Goal: Transaction & Acquisition: Purchase product/service

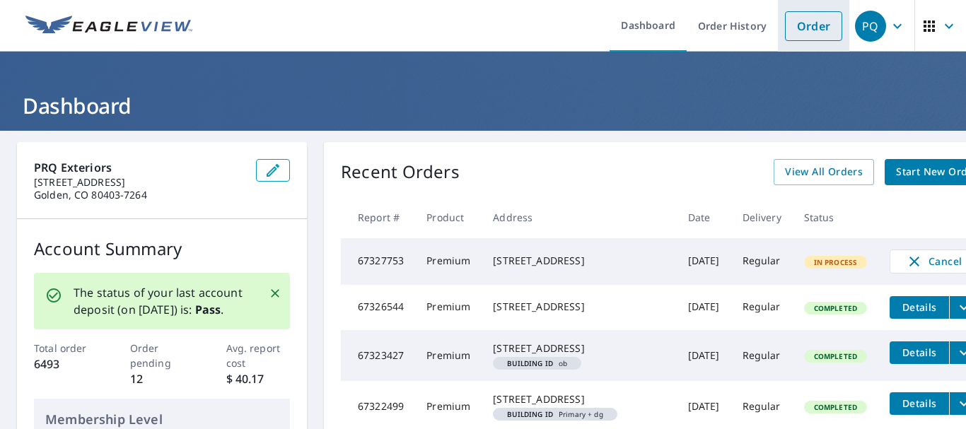
click at [795, 30] on link "Order" at bounding box center [813, 26] width 57 height 30
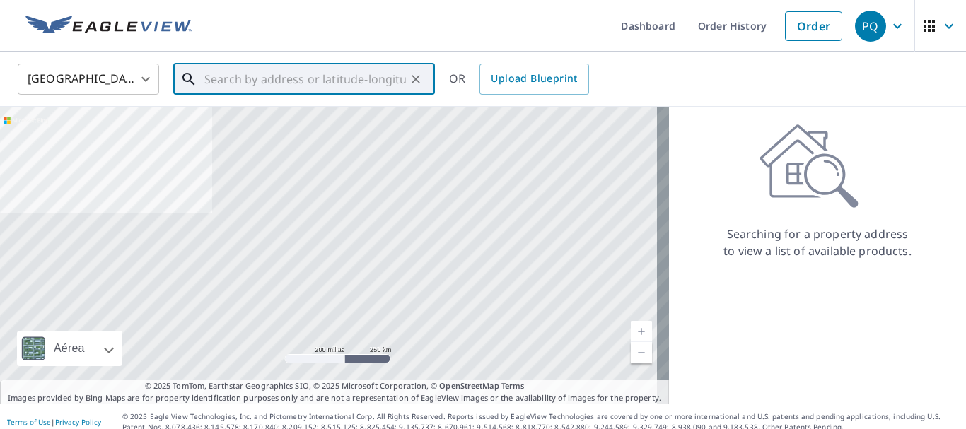
click at [334, 80] on input "text" at bounding box center [305, 79] width 202 height 40
paste input "32400 e 140"
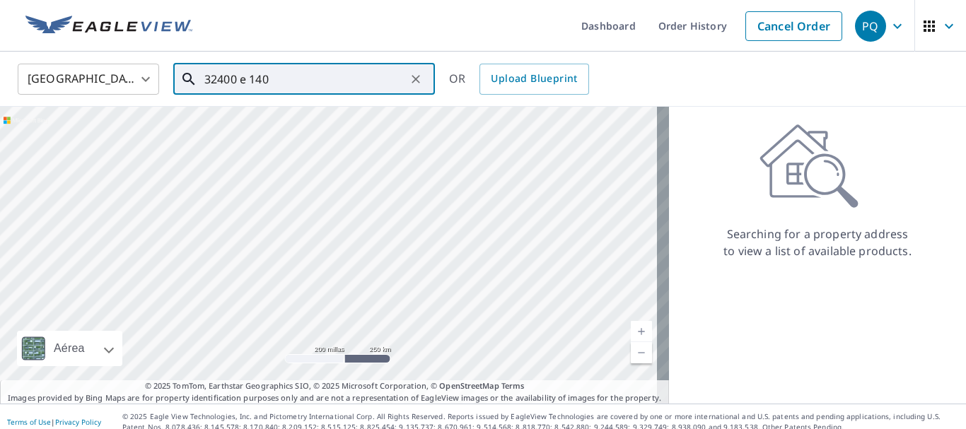
click at [345, 81] on input "32400 e 140" at bounding box center [305, 79] width 202 height 40
click at [311, 137] on p "[GEOGRAPHIC_DATA]" at bounding box center [313, 136] width 222 height 14
type input "[STREET_ADDRESS]"
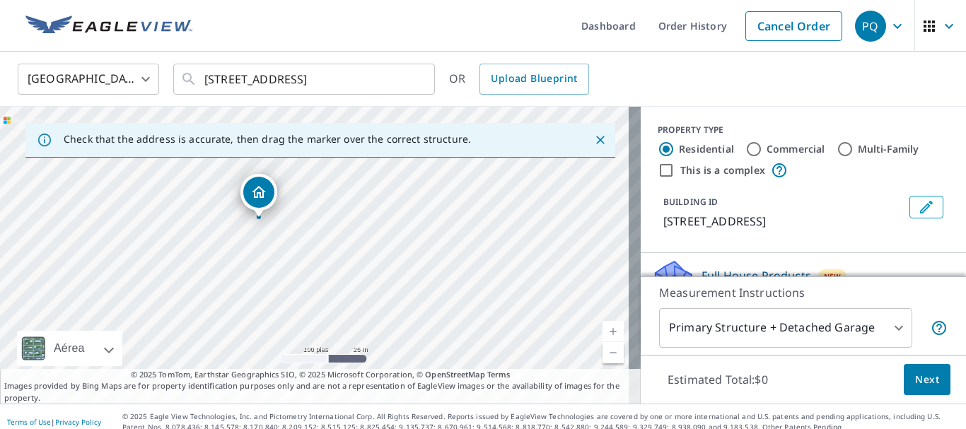
drag, startPoint x: 504, startPoint y: 191, endPoint x: 466, endPoint y: 223, distance: 49.7
click at [466, 223] on div "[STREET_ADDRESS]" at bounding box center [320, 255] width 641 height 297
drag, startPoint x: 267, startPoint y: 276, endPoint x: 257, endPoint y: 285, distance: 12.5
click at [257, 285] on div "[STREET_ADDRESS]" at bounding box center [320, 255] width 641 height 297
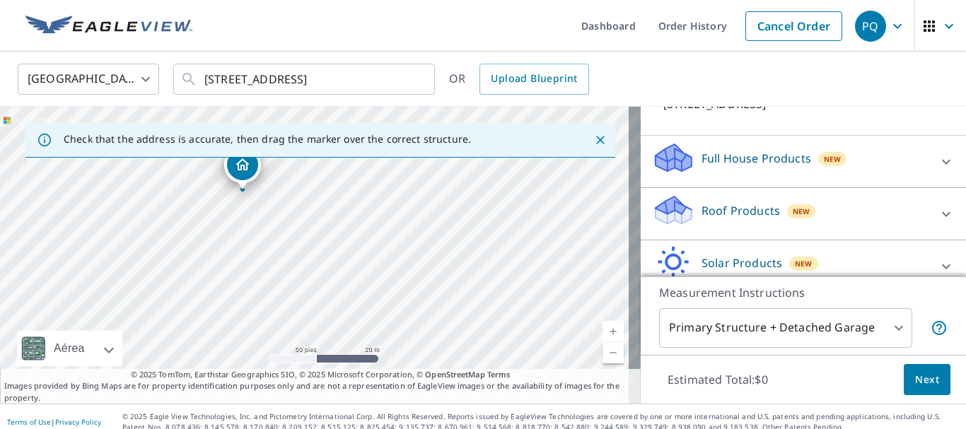
scroll to position [141, 0]
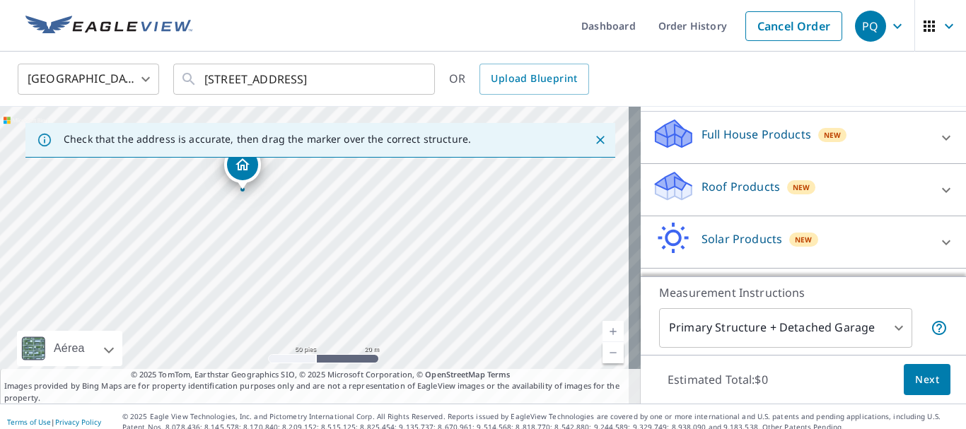
click at [713, 182] on p "Roof Products" at bounding box center [740, 186] width 78 height 17
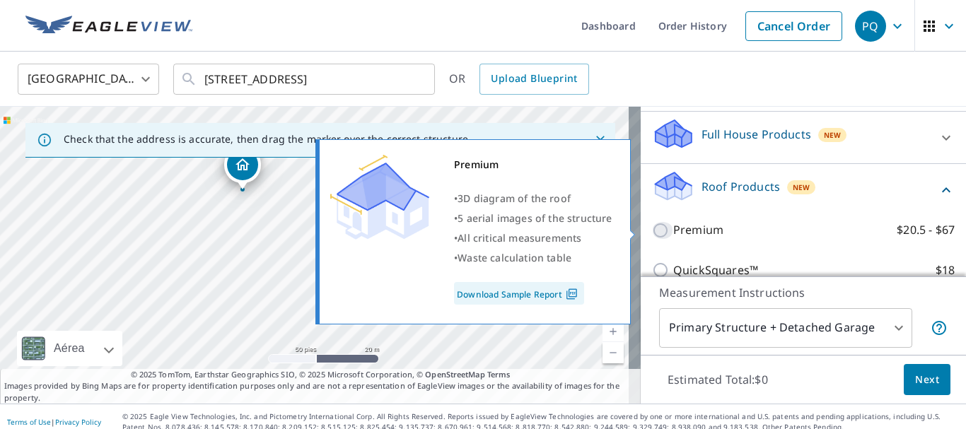
click at [652, 229] on input "Premium $20.5 - $67" at bounding box center [662, 230] width 21 height 17
checkbox input "true"
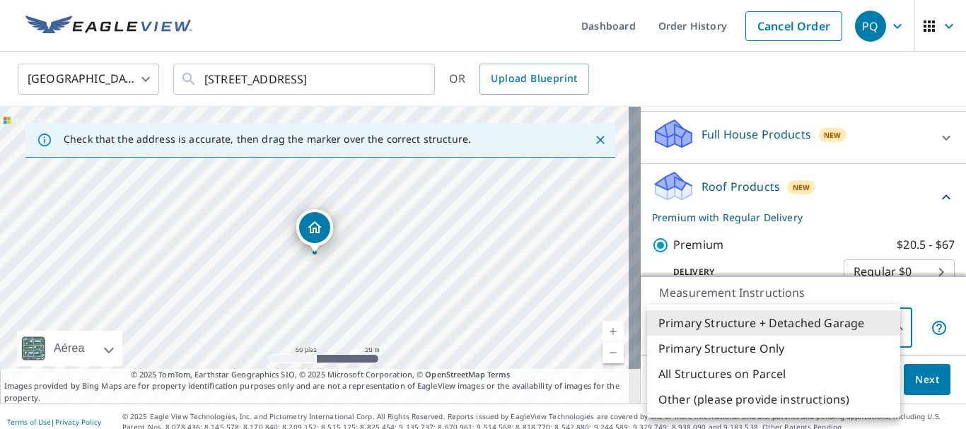
click at [865, 327] on body "PQ PQ Dashboard Order History Cancel Order PQ [GEOGRAPHIC_DATA] US ​ [STREET_AD…" at bounding box center [483, 214] width 966 height 429
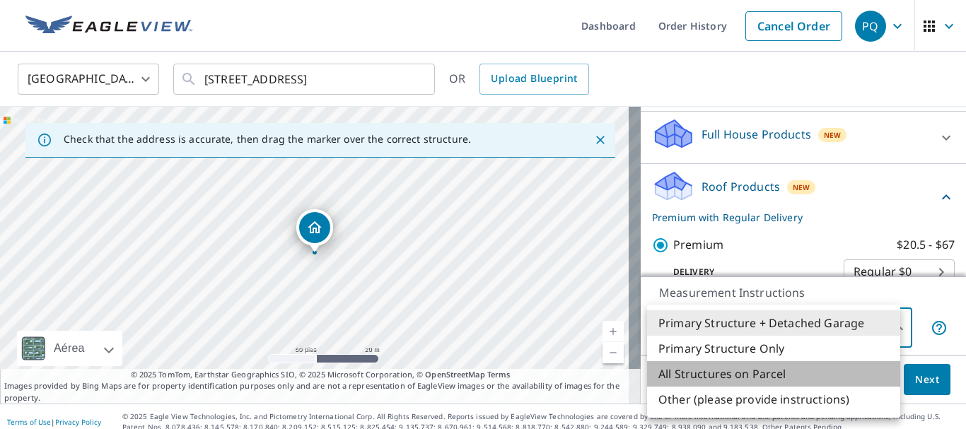
click at [805, 371] on li "All Structures on Parcel" at bounding box center [773, 373] width 253 height 25
type input "3"
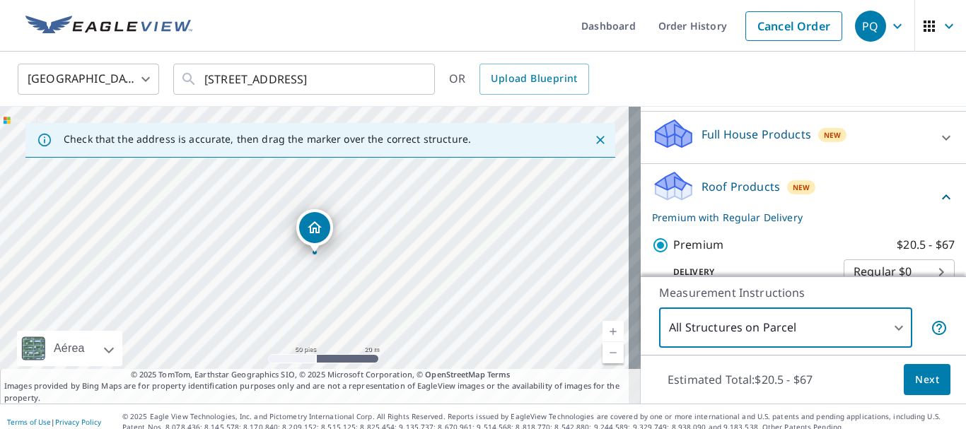
click at [916, 375] on span "Next" at bounding box center [927, 380] width 24 height 18
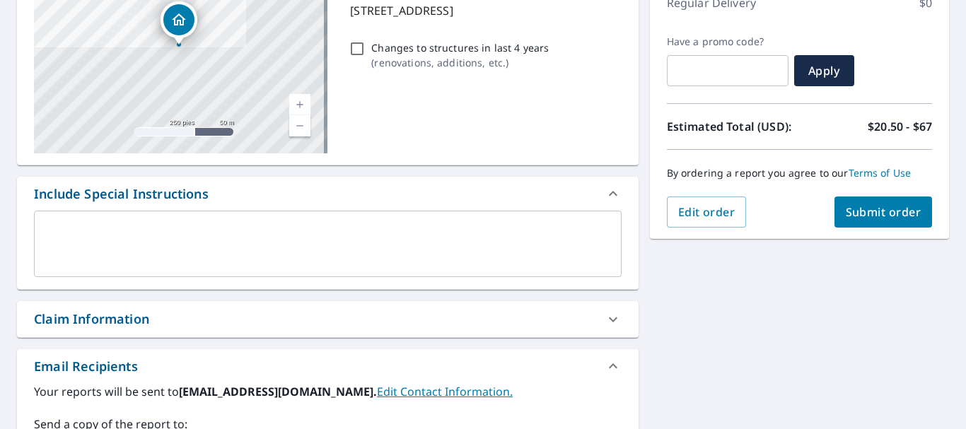
scroll to position [283, 0]
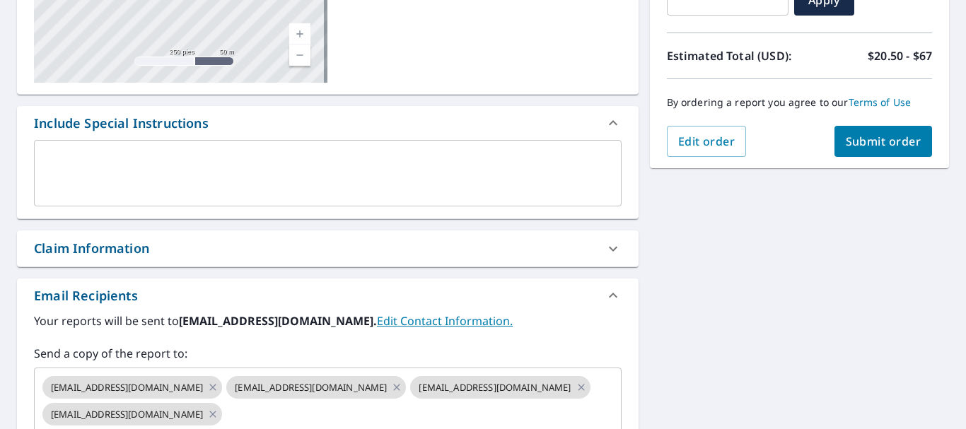
click at [241, 259] on div "Claim Information" at bounding box center [328, 249] width 622 height 36
checkbox input "true"
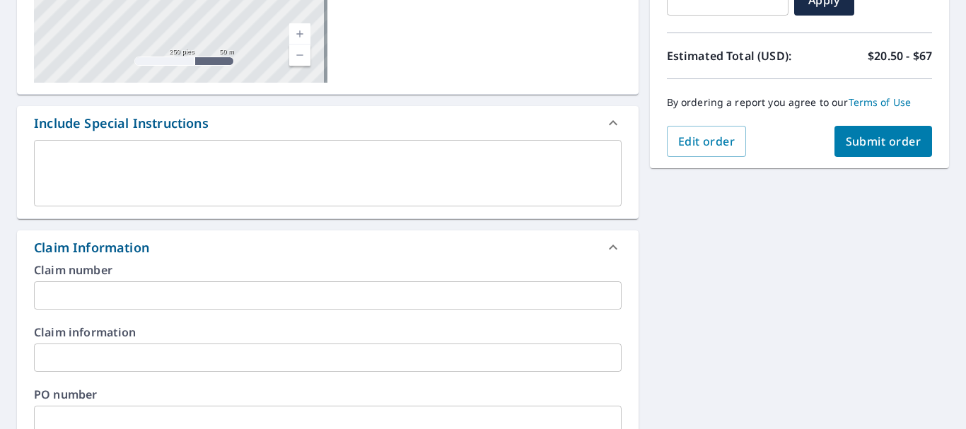
click at [139, 298] on input "text" at bounding box center [328, 295] width 588 height 28
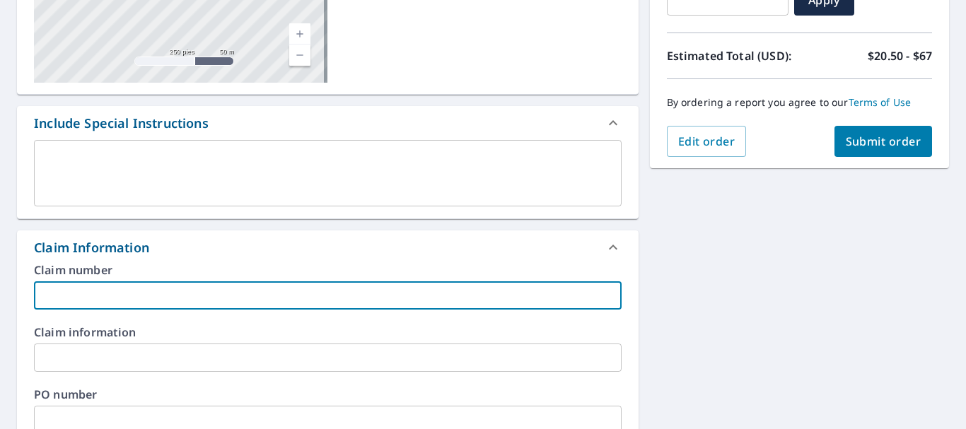
paste input "8514 , [PERSON_NAME]"
type input "8514 , [PERSON_NAME]"
checkbox input "true"
type input "8514 , [PERSON_NAME]"
click at [762, 325] on div "[STREET_ADDRESS] Aérea Carretera Un mapa de carreteras estándar Aérea Una vista…" at bounding box center [483, 387] width 966 height 1078
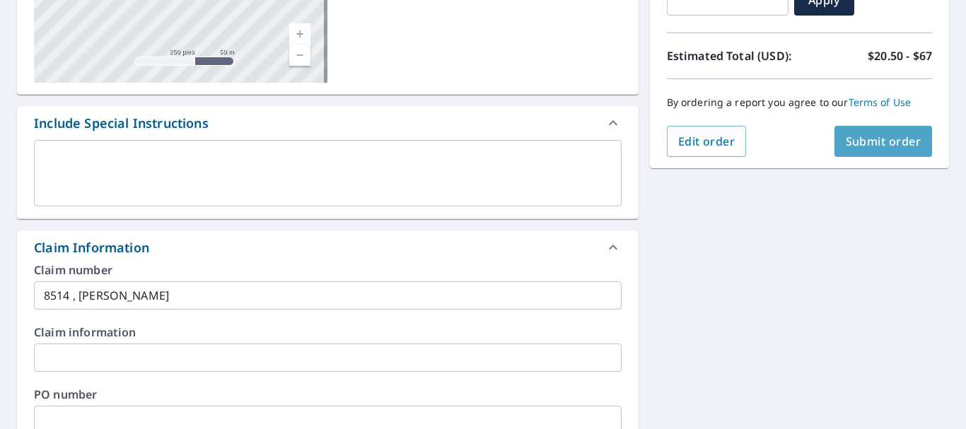
click at [864, 145] on span "Submit order" at bounding box center [884, 142] width 76 height 16
checkbox input "true"
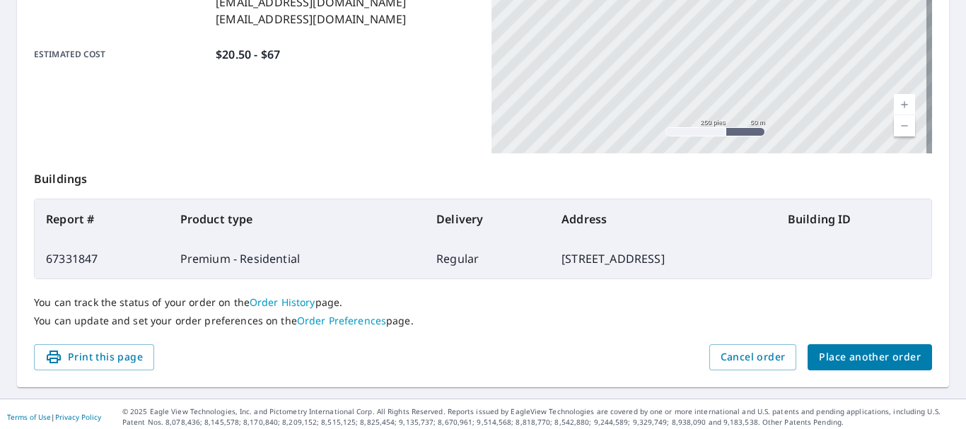
scroll to position [403, 0]
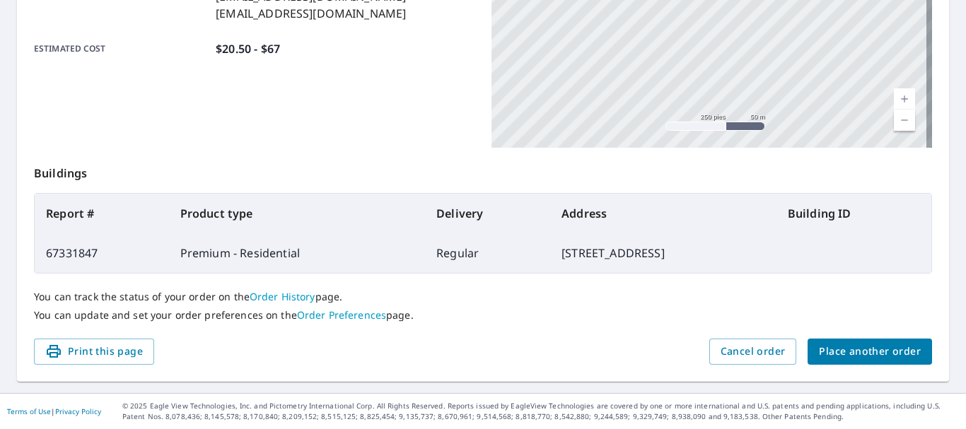
click at [847, 352] on span "Place another order" at bounding box center [870, 352] width 102 height 18
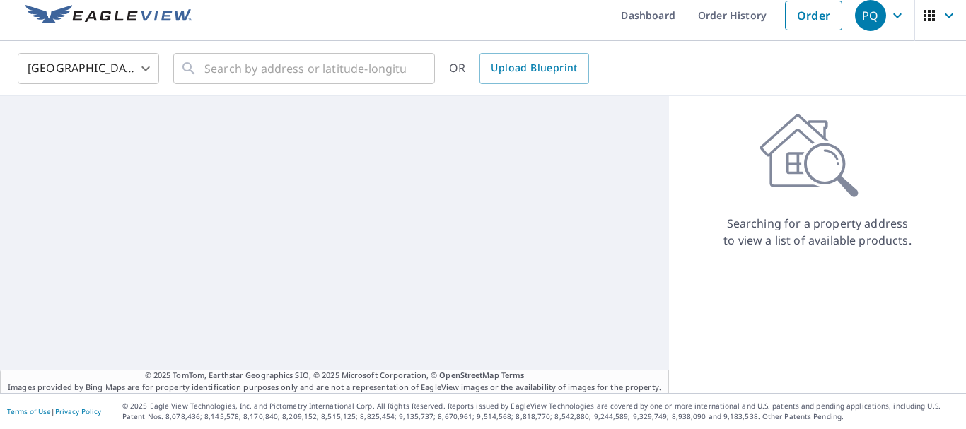
scroll to position [11, 0]
